Goal: Task Accomplishment & Management: Use online tool/utility

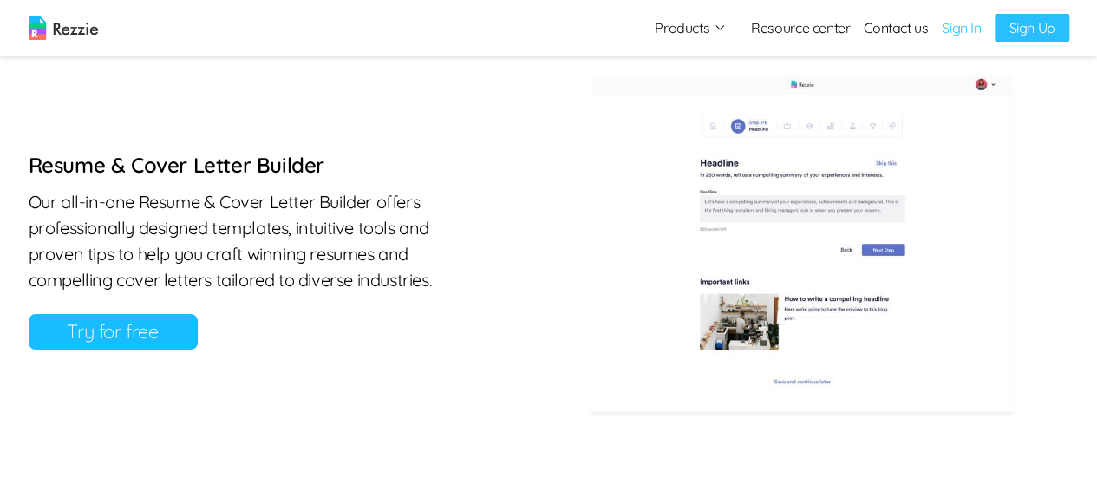
scroll to position [851, 0]
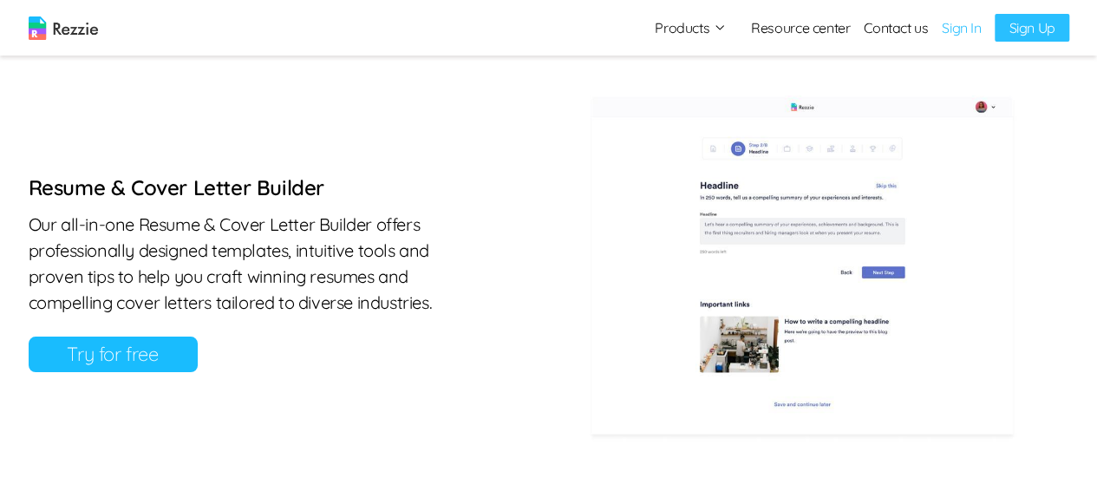
click at [118, 346] on link "Try for free" at bounding box center [113, 354] width 169 height 36
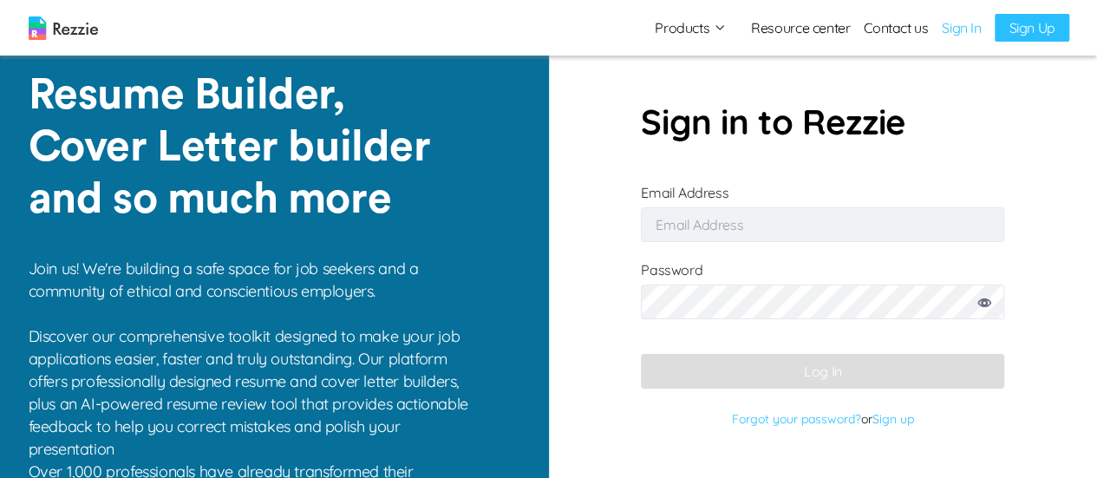
type input "[EMAIL_ADDRESS][DOMAIN_NAME]"
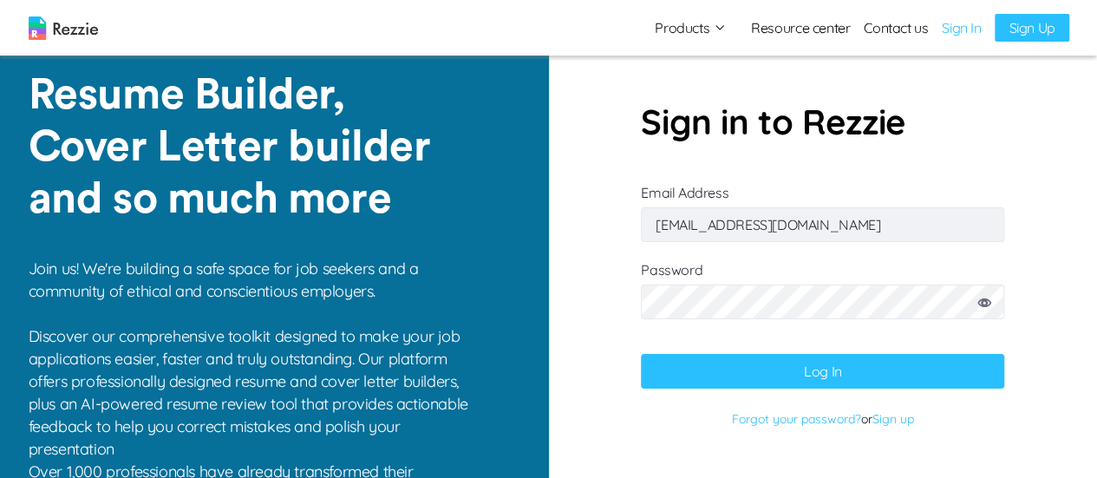
click at [989, 306] on icon at bounding box center [984, 302] width 14 height 9
click at [864, 381] on button "Log In" at bounding box center [822, 371] width 363 height 35
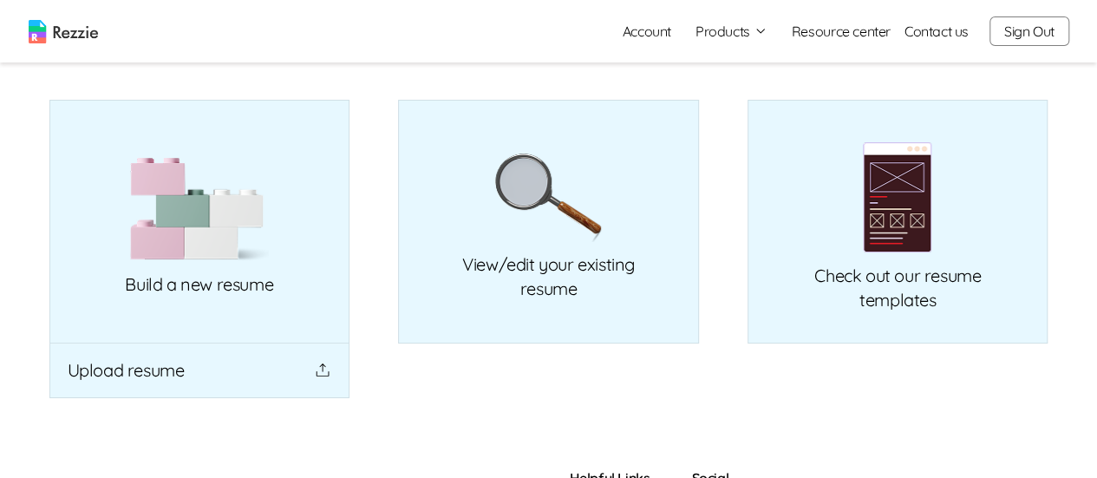
scroll to position [156, 0]
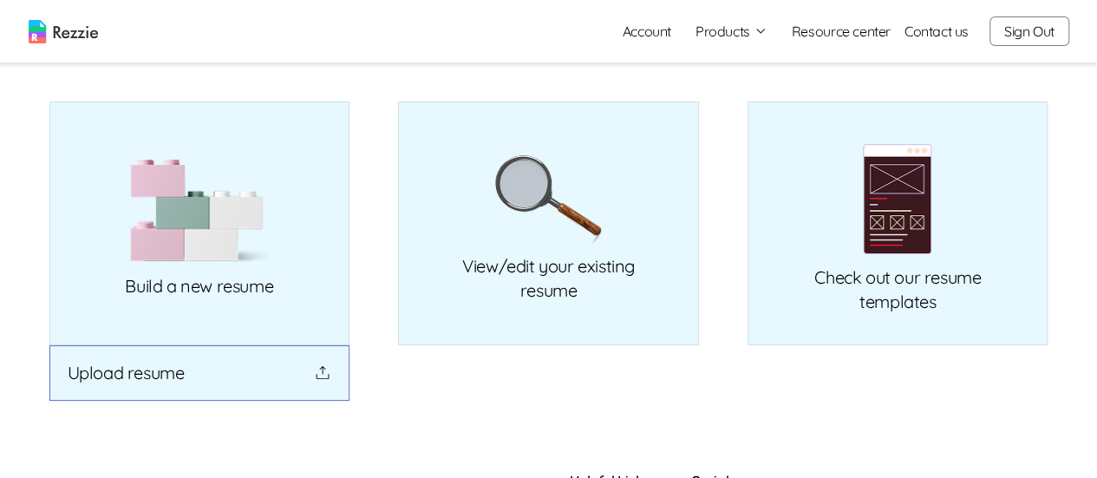
click at [319, 379] on icon "button" at bounding box center [322, 372] width 17 height 17
